Goal: Find specific page/section: Find specific page/section

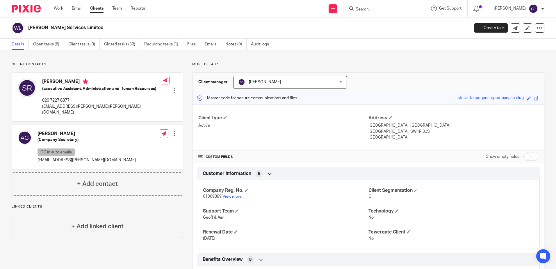
click at [377, 7] on input "Search" at bounding box center [381, 9] width 52 height 5
type input "safestr"
click at [382, 26] on link at bounding box center [401, 24] width 95 height 13
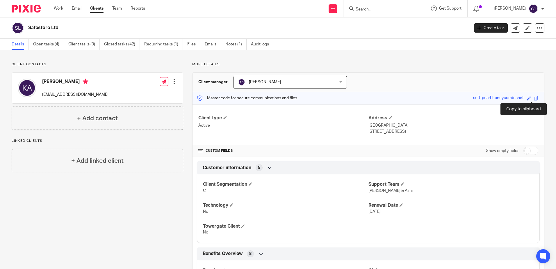
click at [534, 97] on span at bounding box center [536, 98] width 4 height 4
